Goal: Information Seeking & Learning: Learn about a topic

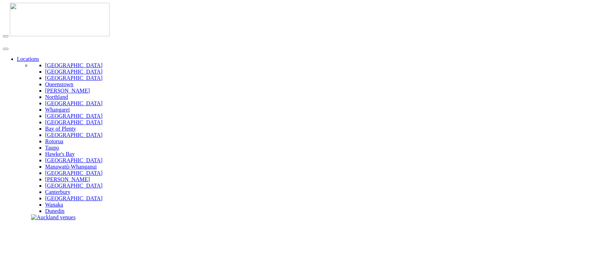
scroll to position [156, 0]
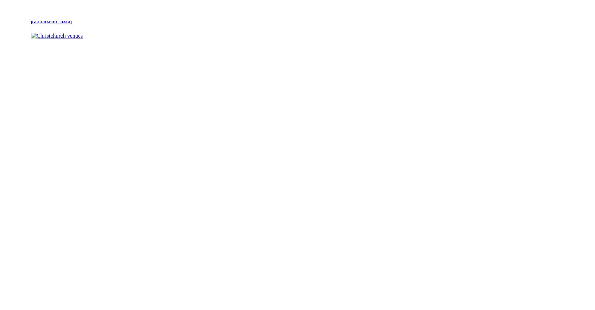
scroll to position [1728, 0]
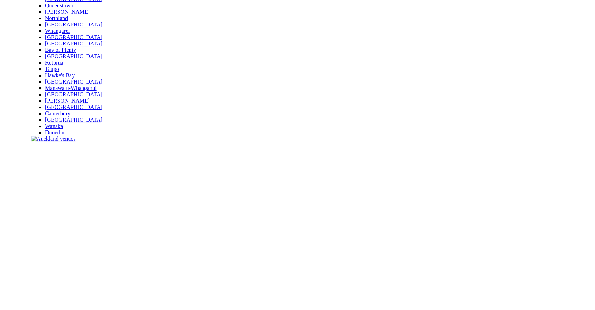
scroll to position [117, 0]
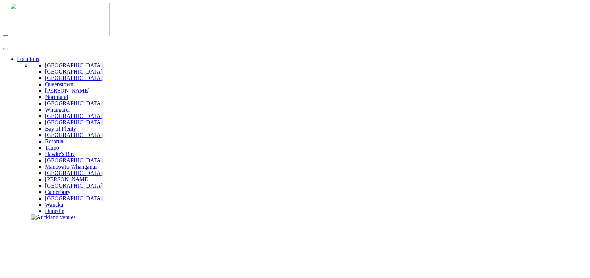
type input "**********"
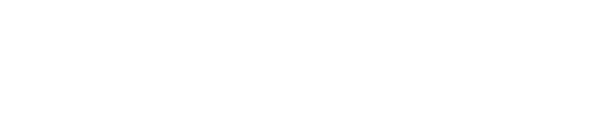
scroll to position [1527, 0]
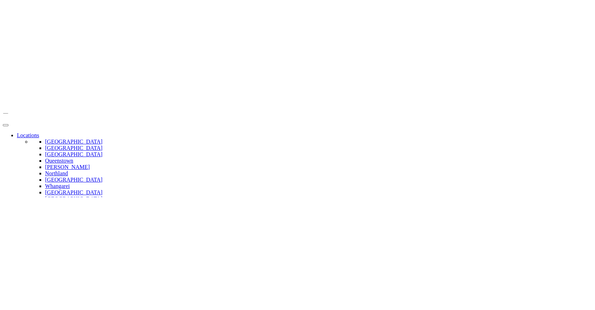
scroll to position [156, 0]
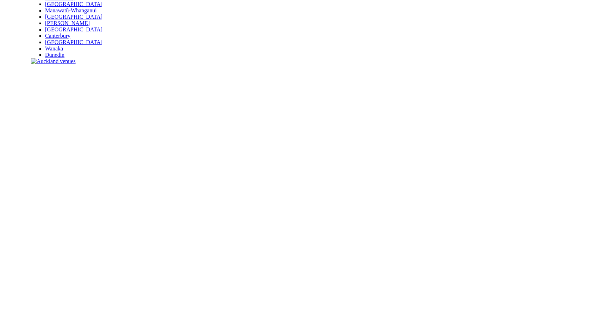
copy div "Featured venues"
drag, startPoint x: 86, startPoint y: 99, endPoint x: 147, endPoint y: 94, distance: 61.6
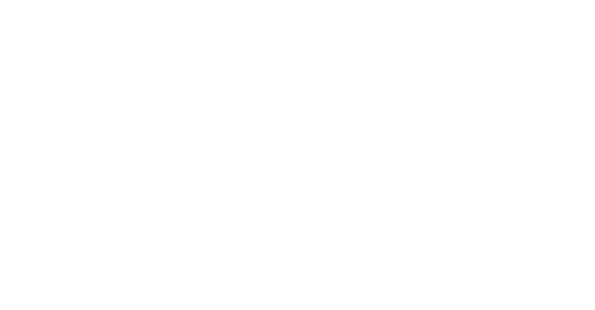
scroll to position [196, 0]
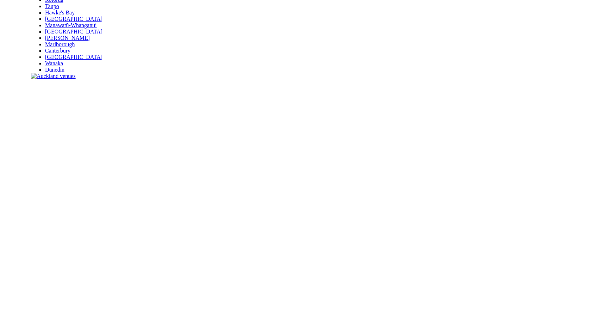
scroll to position [220, 0]
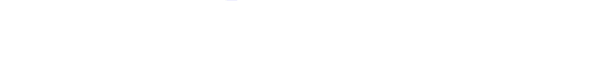
scroll to position [220, 0]
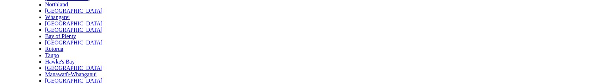
scroll to position [63, 0]
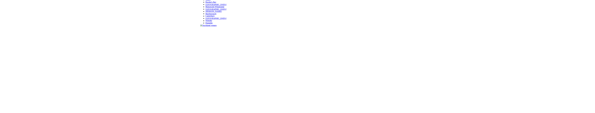
scroll to position [117, 0]
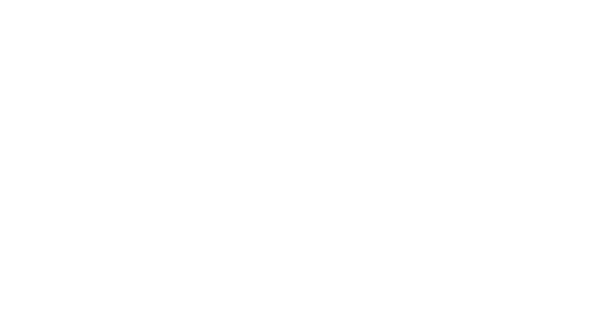
scroll to position [313, 0]
drag, startPoint x: 135, startPoint y: 128, endPoint x: 135, endPoint y: 132, distance: 4.2
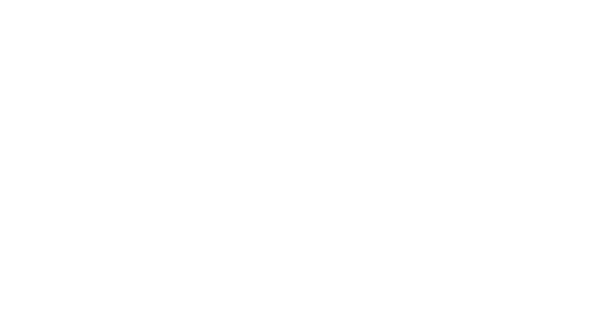
scroll to position [313, 0]
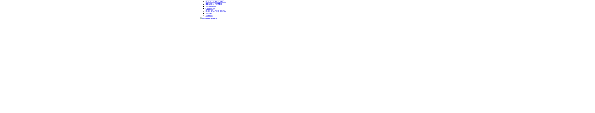
scroll to position [235, 0]
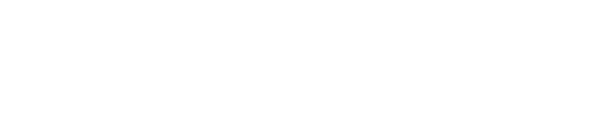
scroll to position [391, 0]
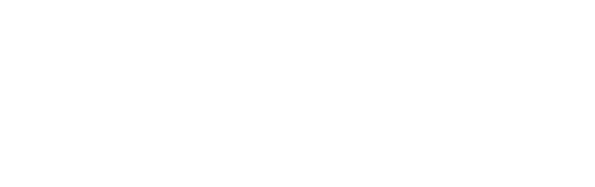
scroll to position [352, 0]
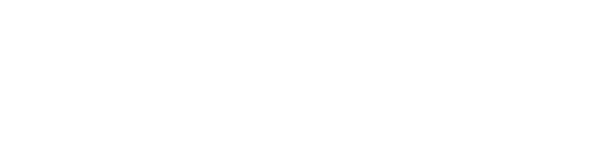
scroll to position [313, 0]
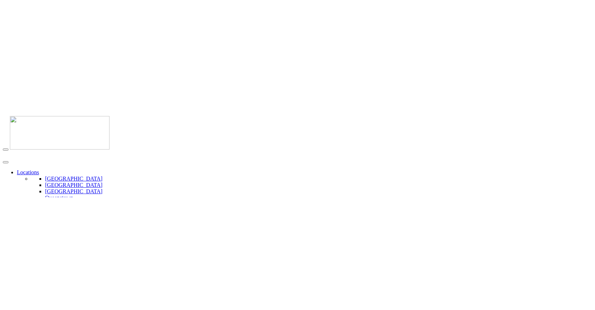
scroll to position [103, 0]
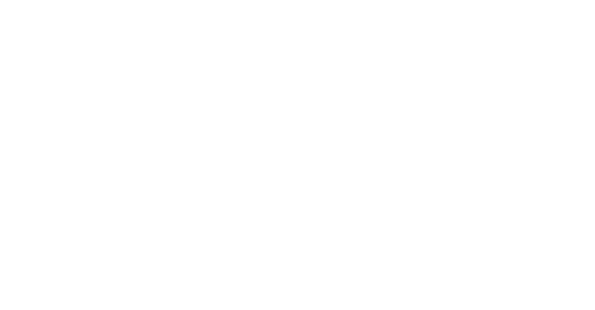
scroll to position [274, 0]
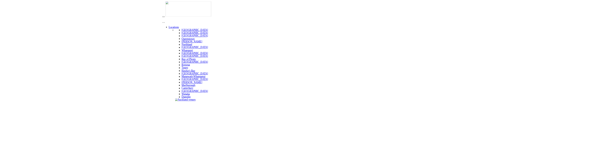
scroll to position [274, 0]
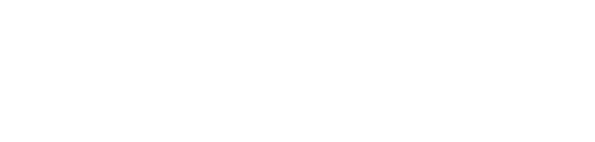
scroll to position [274, 0]
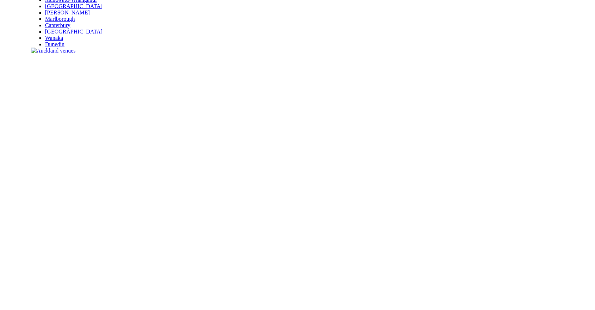
scroll to position [196, 0]
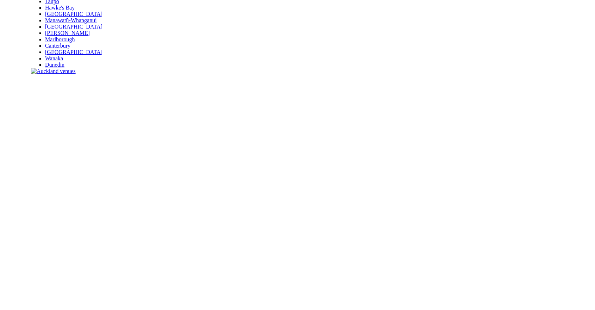
scroll to position [196, 0]
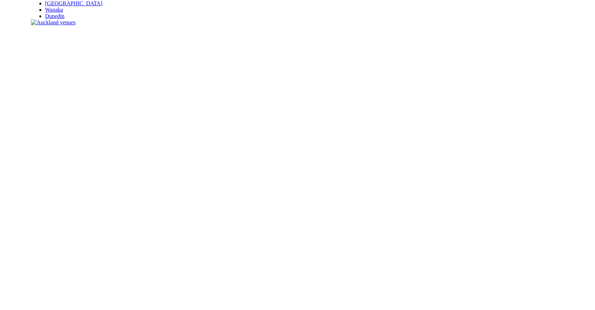
scroll to position [196, 0]
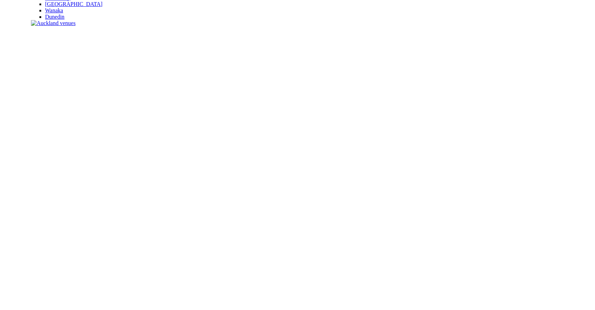
scroll to position [196, 0]
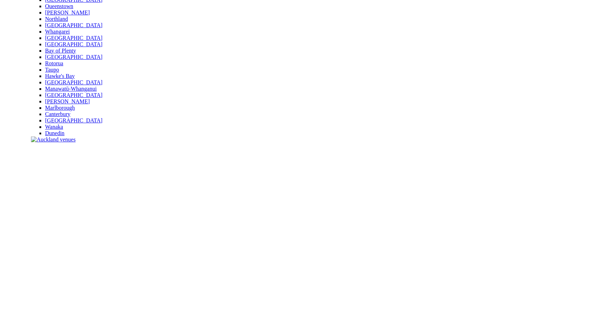
scroll to position [156, 0]
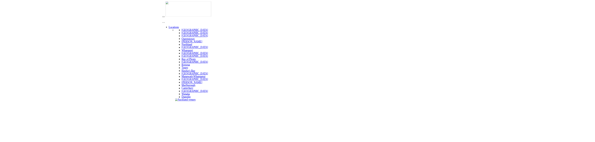
scroll to position [156, 0]
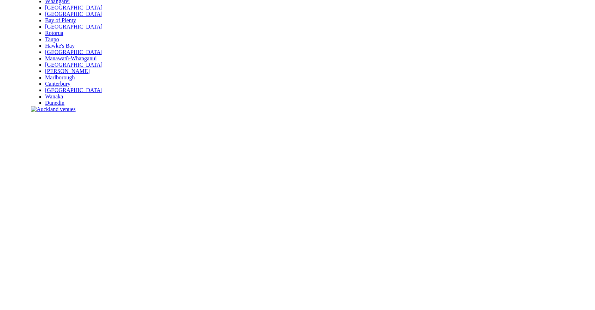
scroll to position [156, 0]
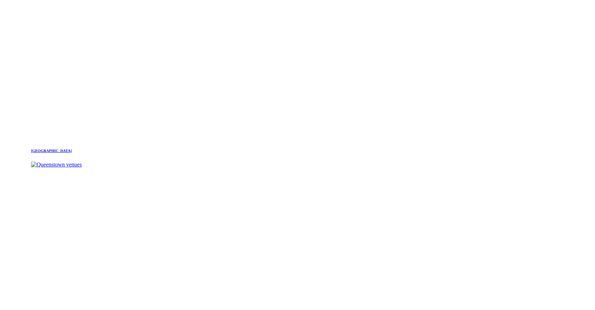
scroll to position [2388, 0]
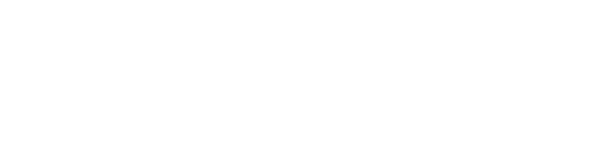
scroll to position [2936, 0]
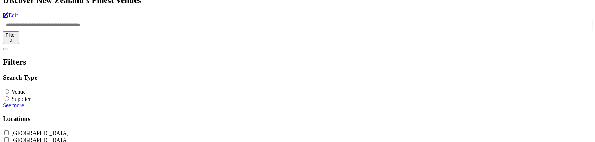
scroll to position [3367, 0]
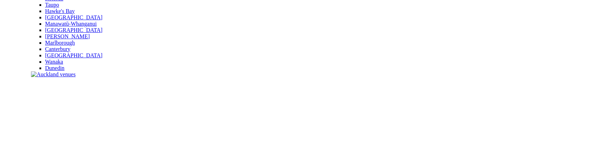
scroll to position [95, 0]
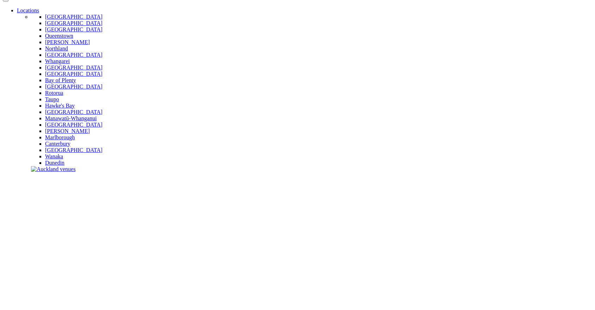
scroll to position [78, 0]
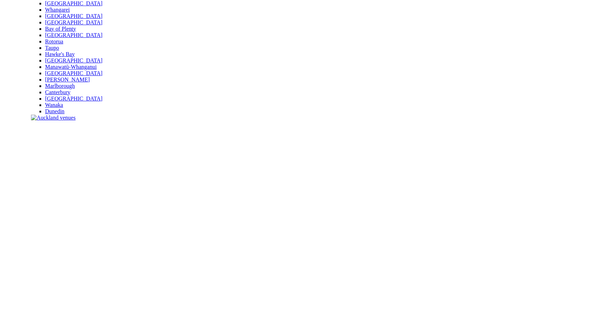
scroll to position [156, 0]
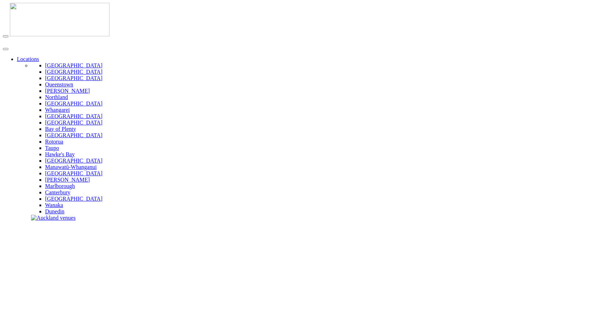
scroll to position [156, 0]
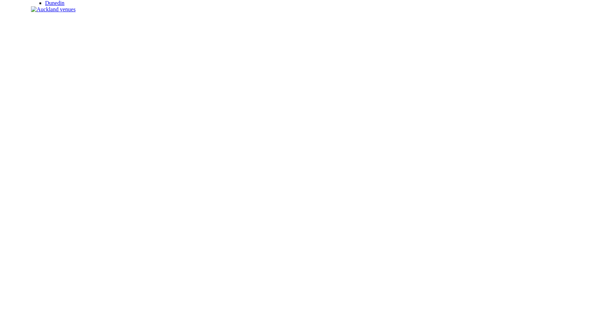
scroll to position [235, 0]
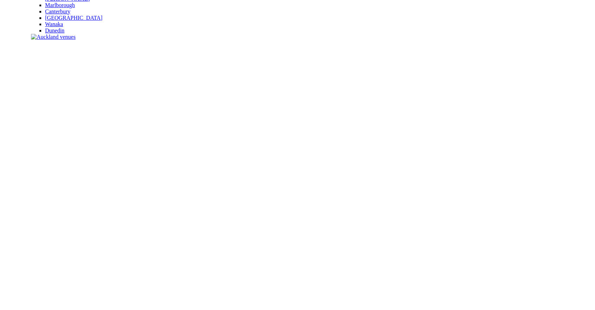
scroll to position [196, 0]
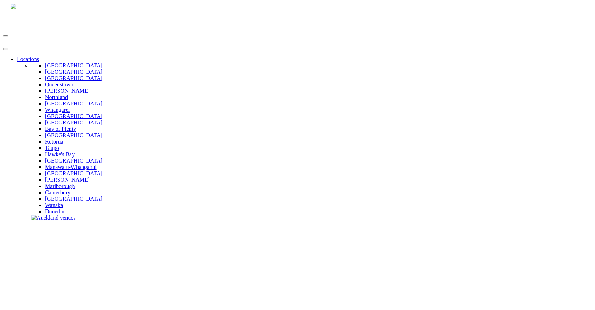
scroll to position [181, 0]
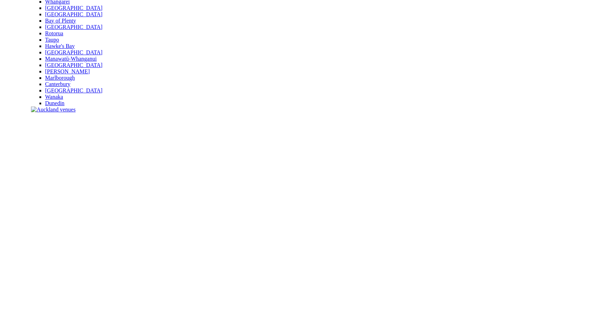
scroll to position [142, 0]
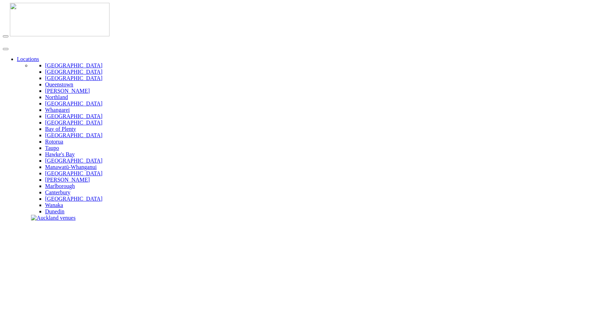
scroll to position [142, 0]
